Goal: Find specific page/section: Find specific page/section

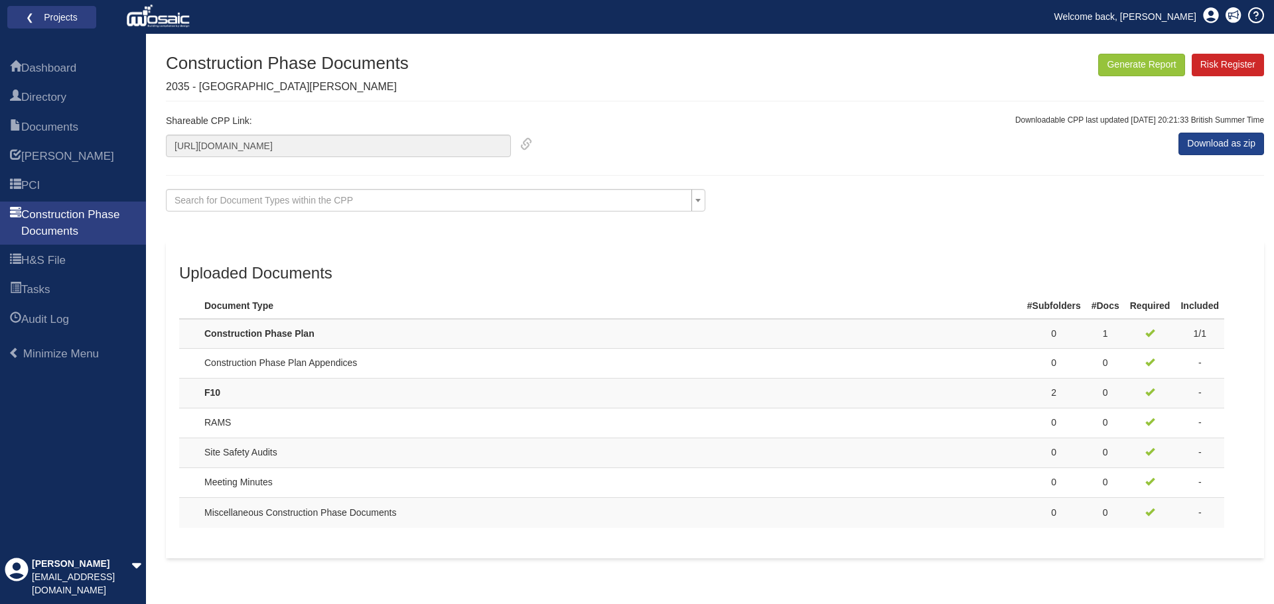
click at [149, 220] on div "Dashboard Directory Documents HARI PCI Construction Phase Documents H&S File Ta…" at bounding box center [637, 319] width 1274 height 571
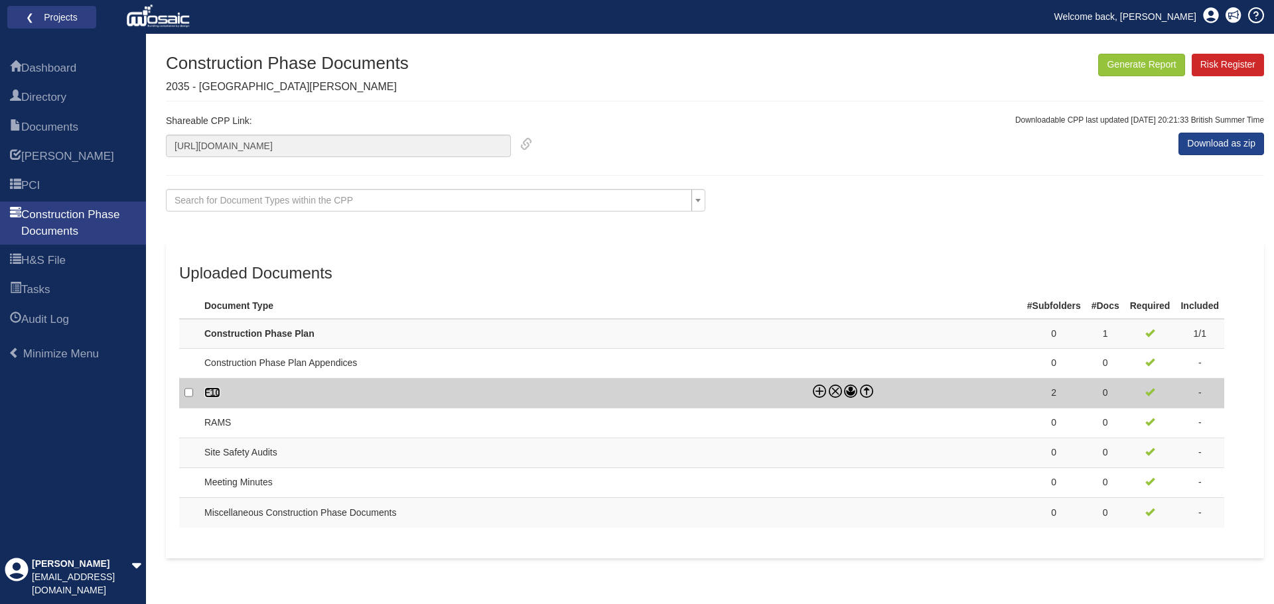
click at [210, 394] on link "F10" at bounding box center [212, 392] width 16 height 11
checkbox input "true"
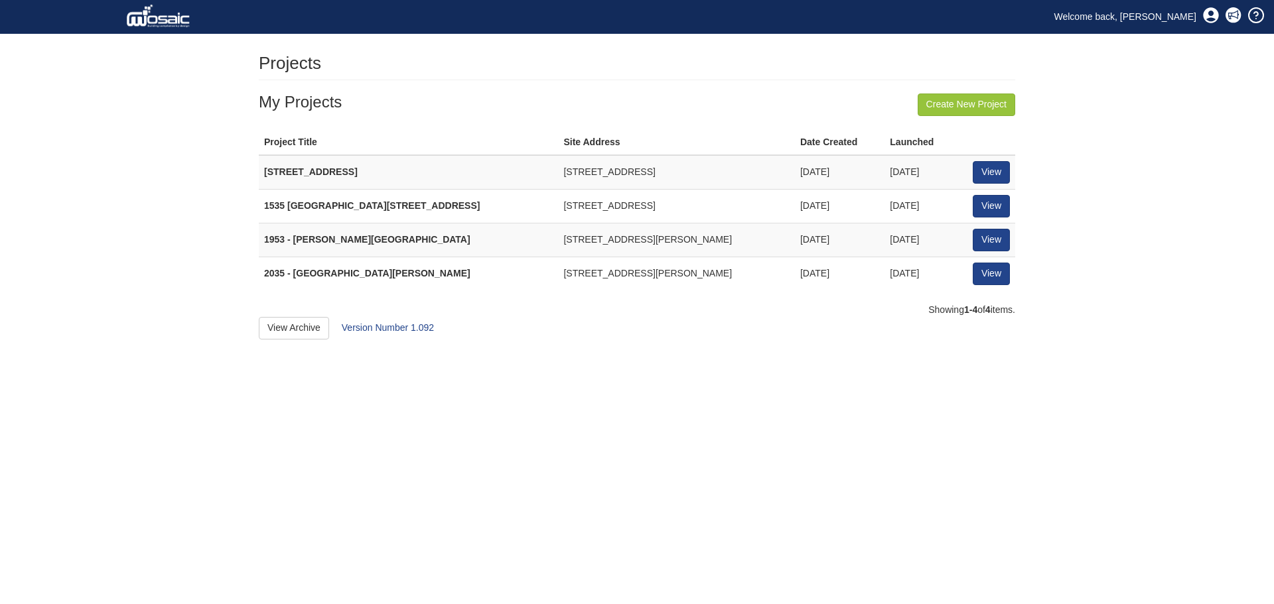
click at [1014, 261] on div "Projects This website uses cookies to ensure you get the best experience on our…" at bounding box center [637, 197] width 776 height 286
click at [994, 275] on link "View" at bounding box center [991, 274] width 37 height 23
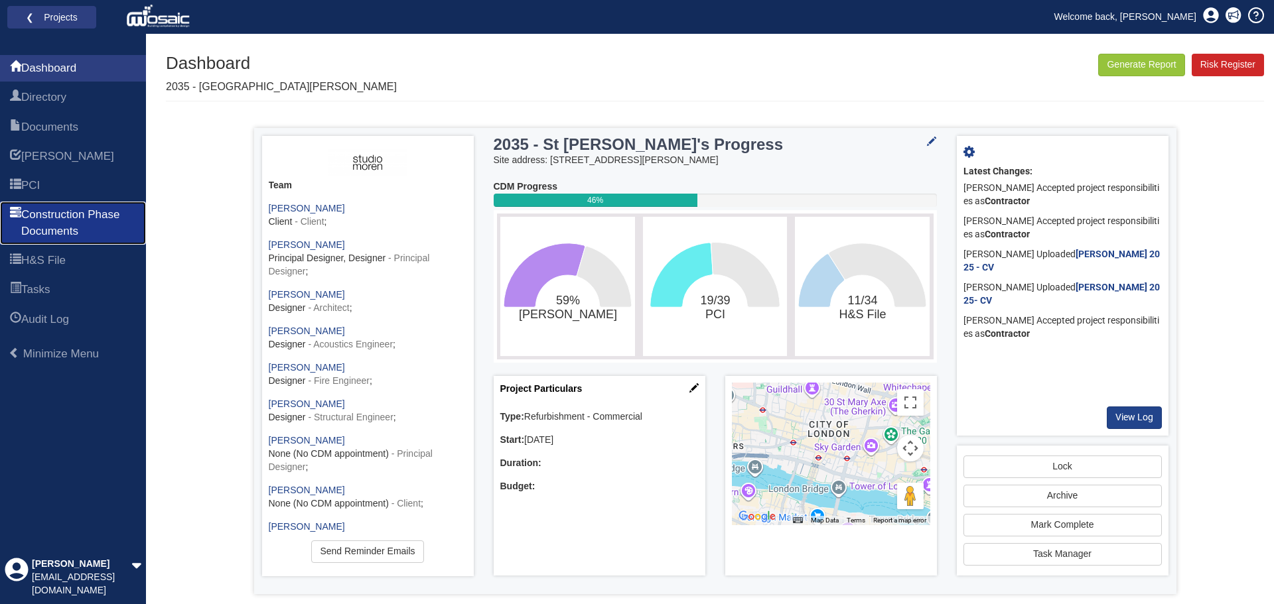
click at [50, 212] on span "Construction Phase Documents" at bounding box center [78, 223] width 115 height 33
